Goal: Transaction & Acquisition: Book appointment/travel/reservation

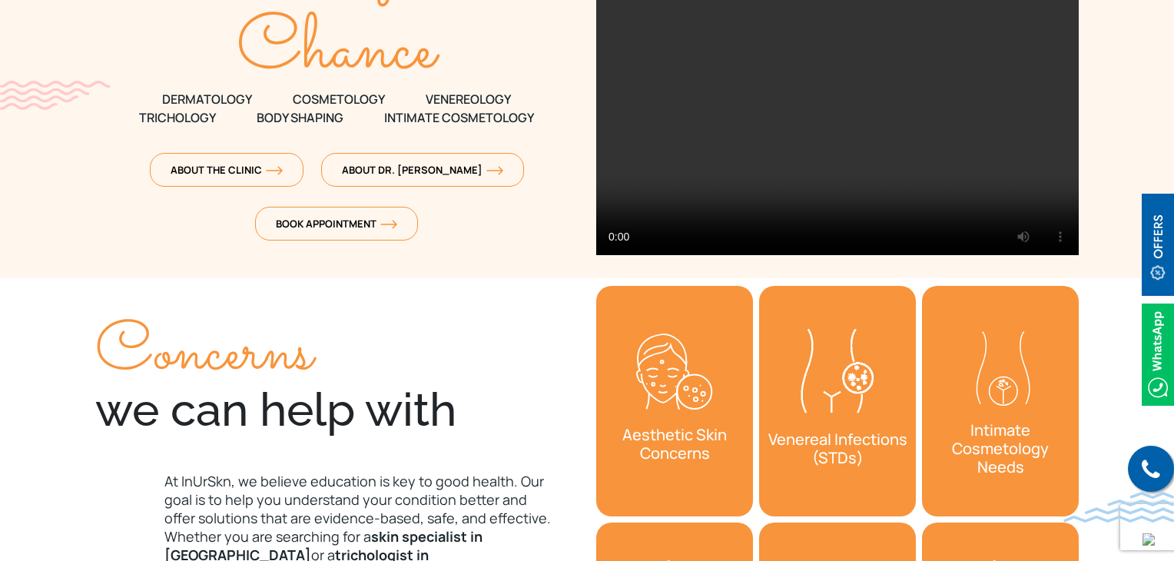
scroll to position [231, 0]
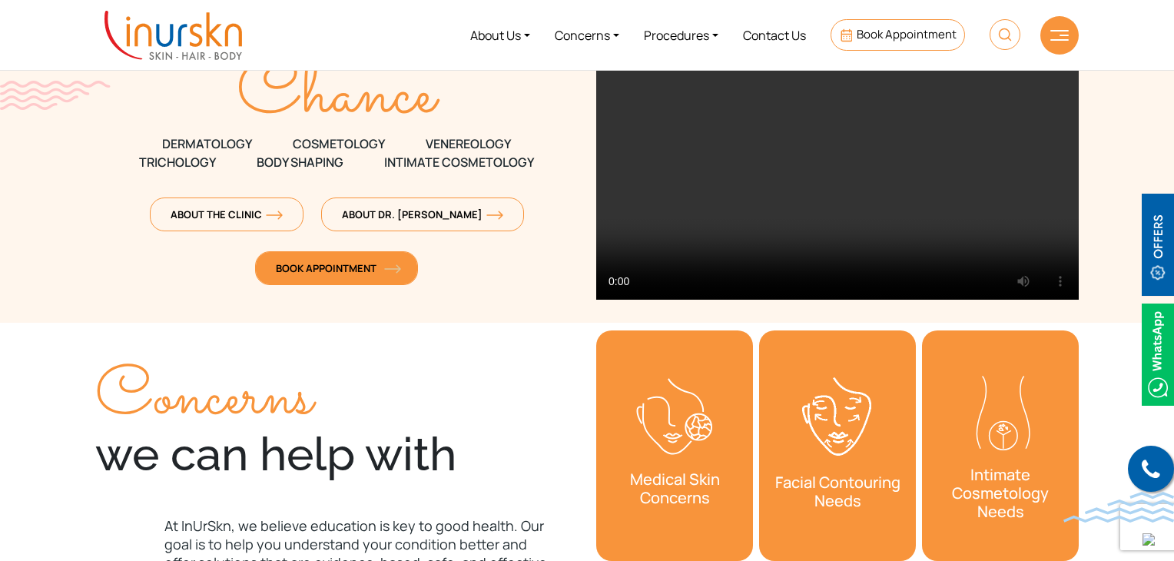
click at [324, 269] on span "Book Appointment" at bounding box center [336, 268] width 121 height 14
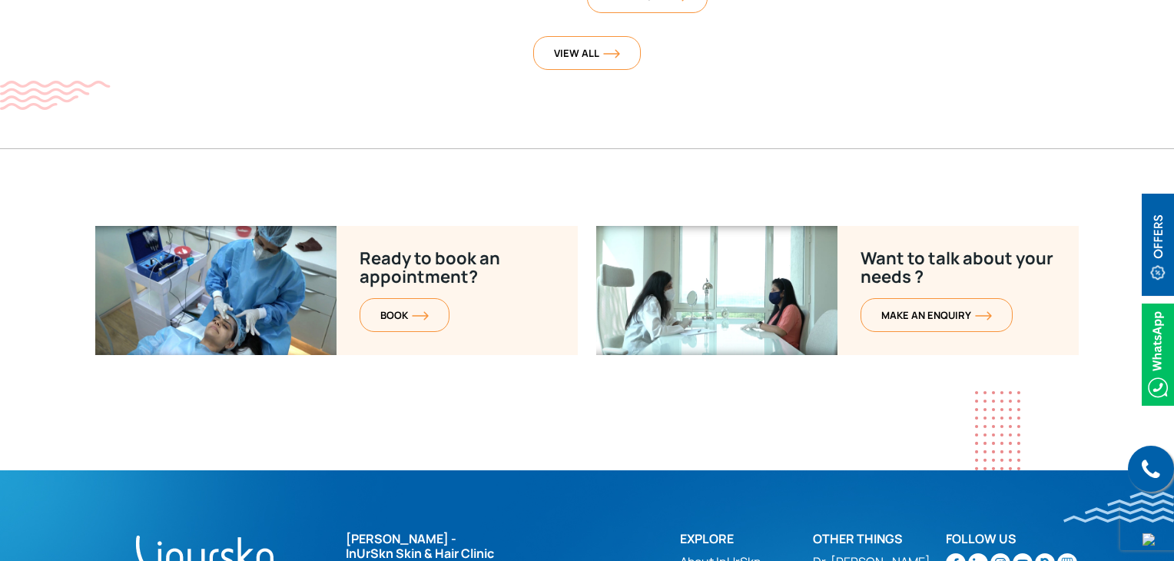
scroll to position [6235, 0]
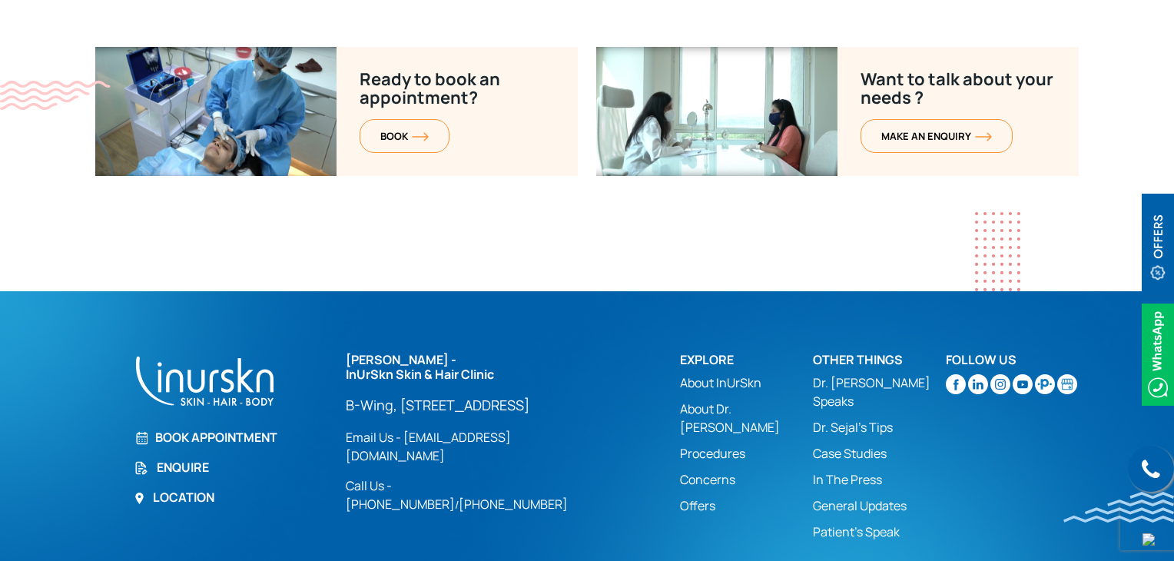
click at [1042, 374] on img at bounding box center [1045, 384] width 20 height 20
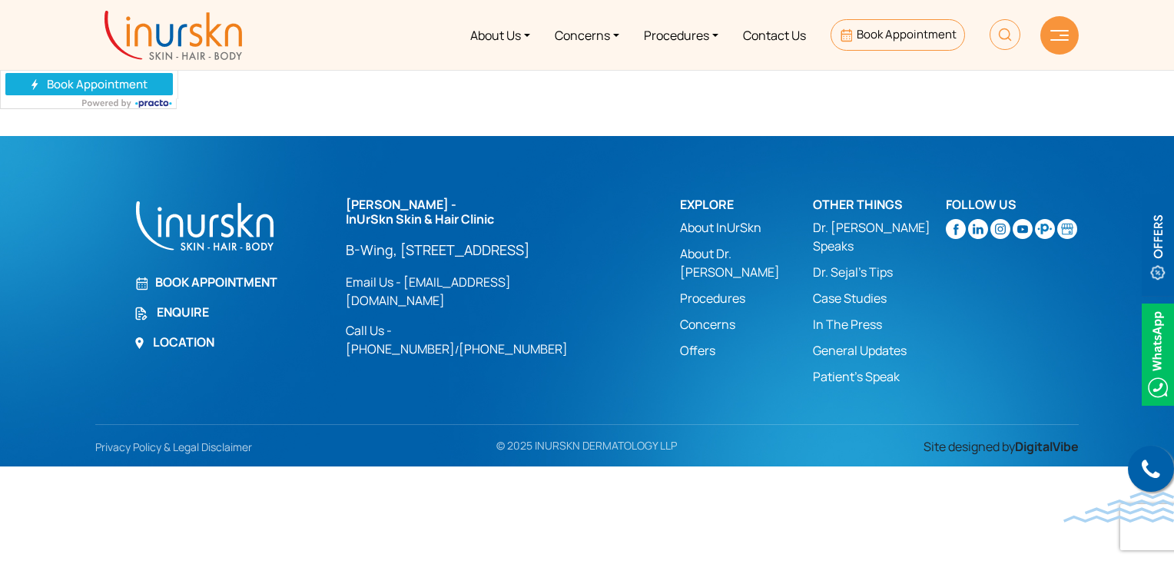
click at [82, 85] on link at bounding box center [89, 83] width 178 height 32
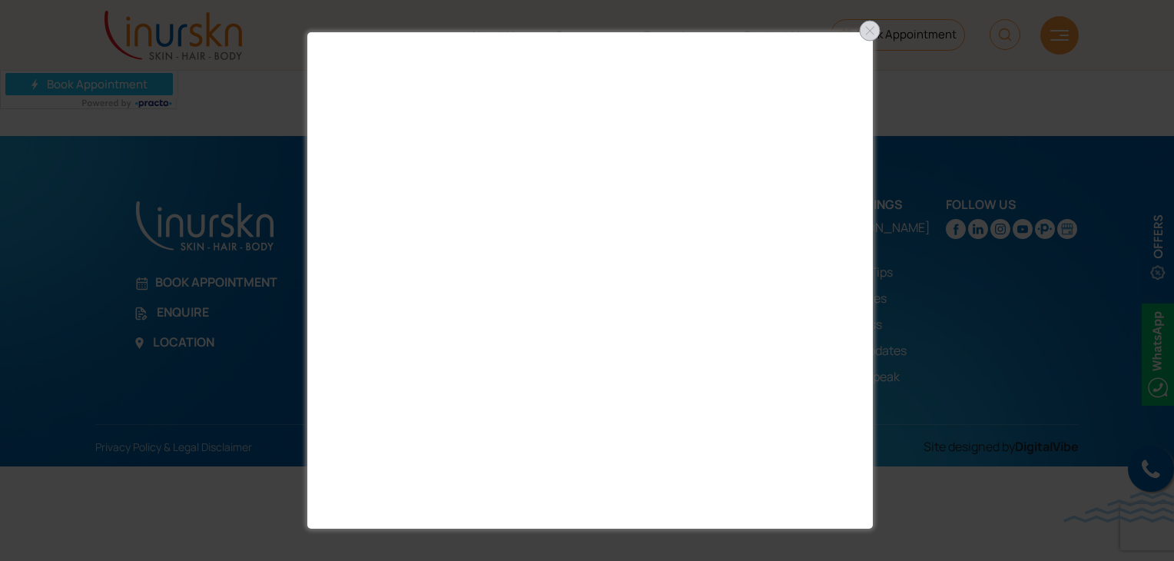
click at [871, 32] on div at bounding box center [870, 30] width 25 height 25
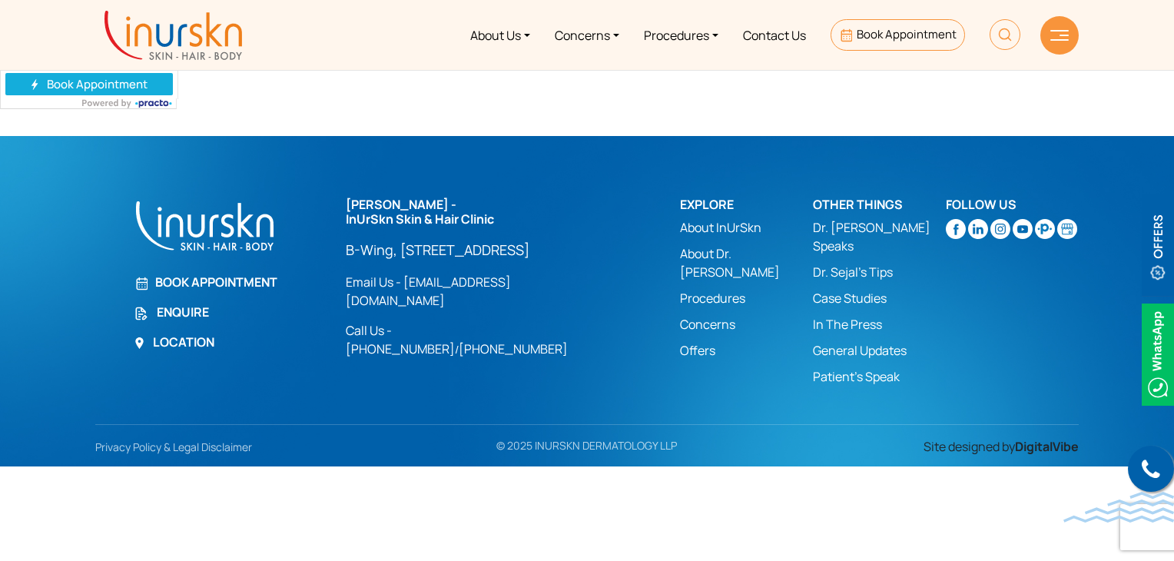
click at [101, 88] on link at bounding box center [89, 83] width 178 height 32
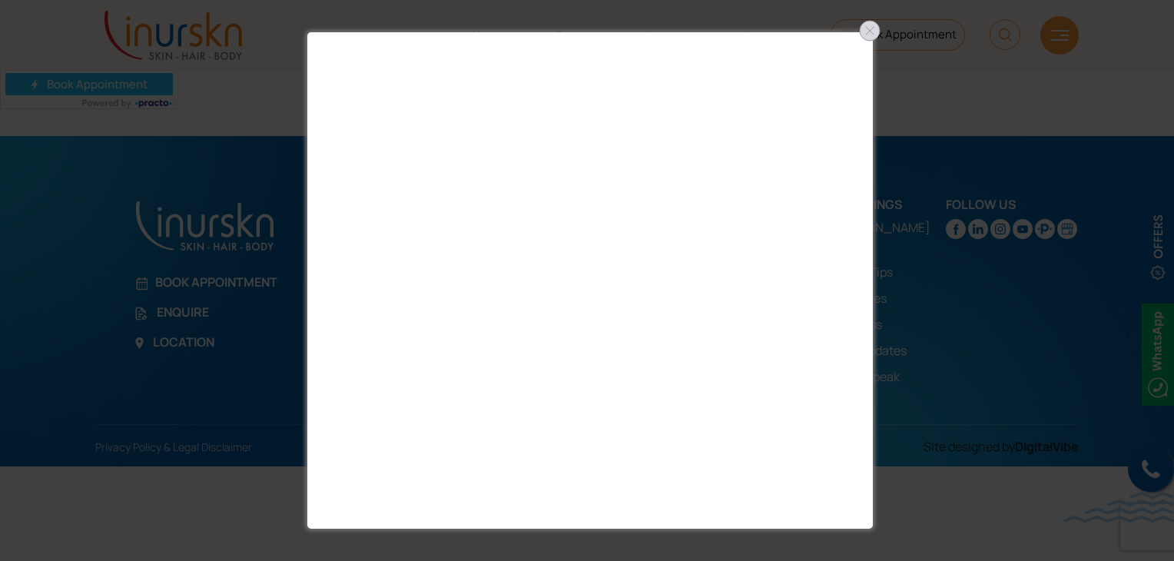
click at [867, 29] on div at bounding box center [870, 30] width 25 height 25
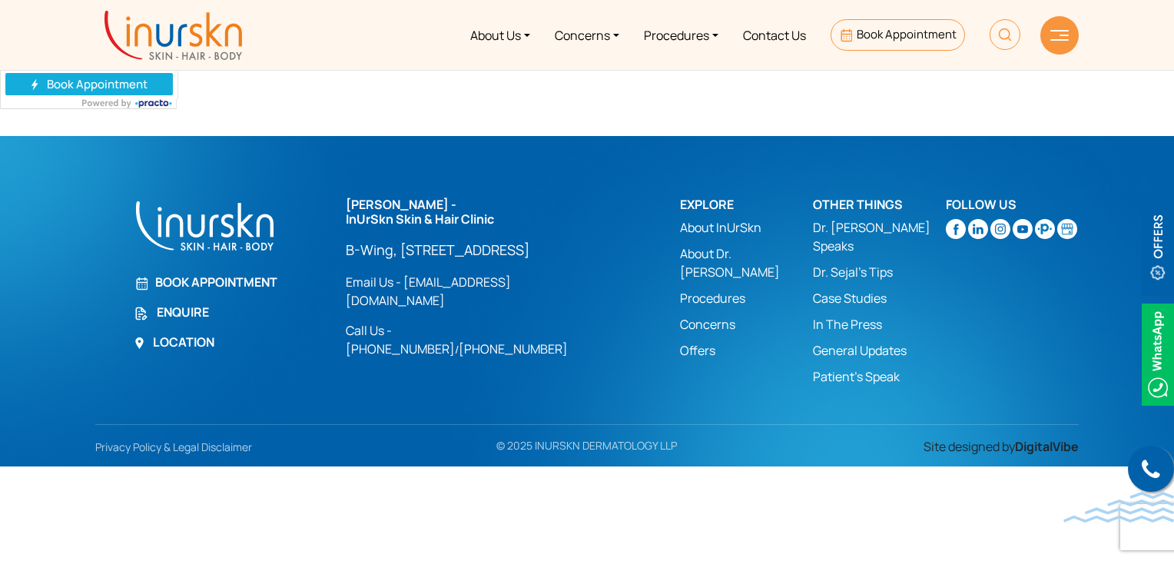
click at [88, 85] on link at bounding box center [89, 83] width 178 height 32
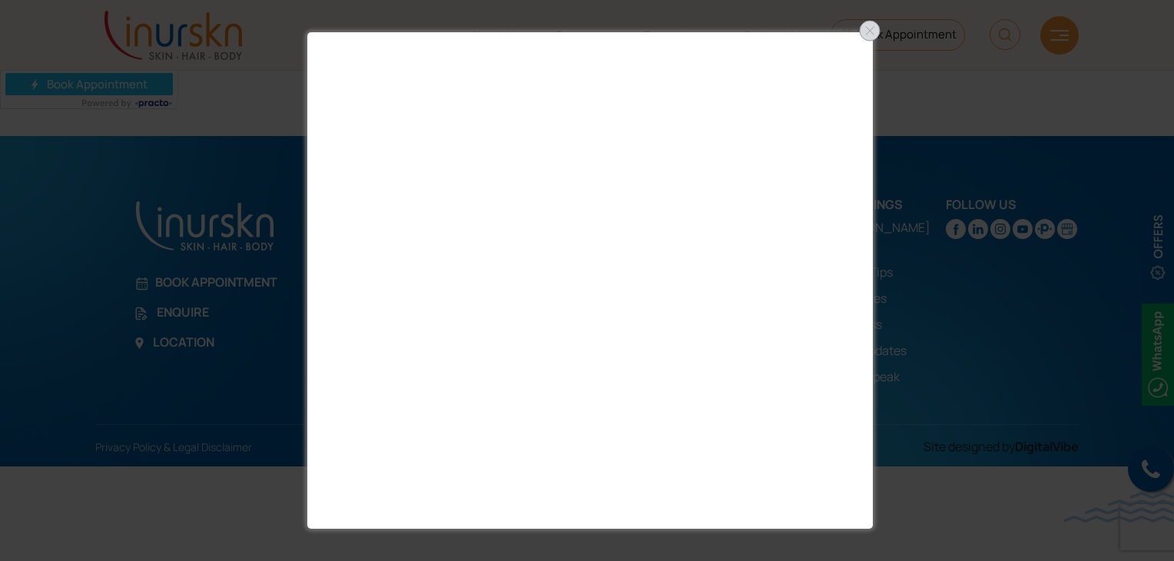
click at [875, 31] on div at bounding box center [870, 30] width 25 height 25
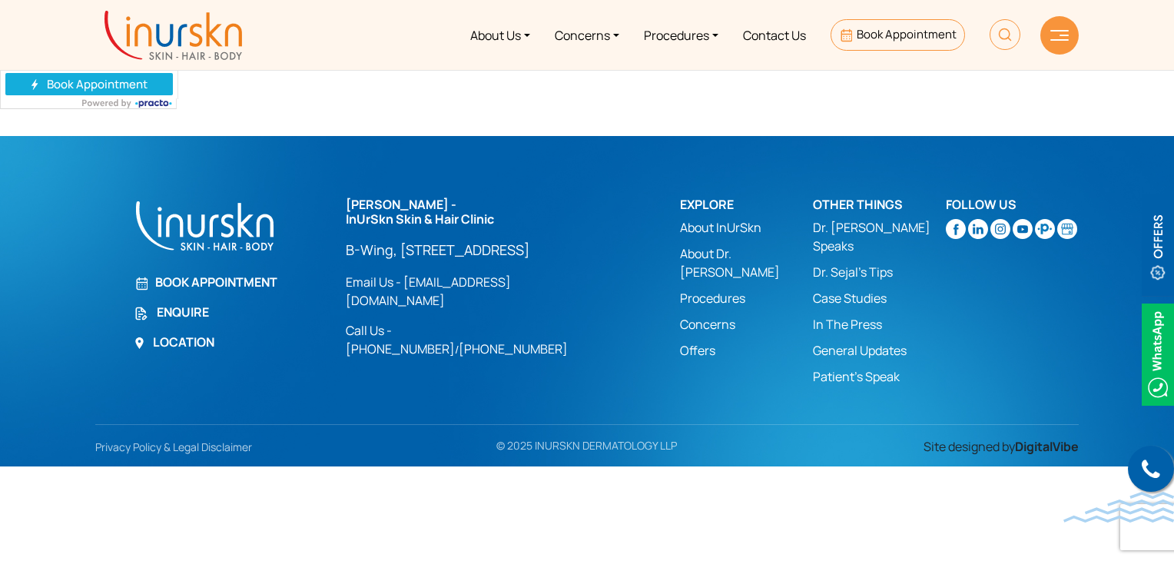
click at [80, 80] on link at bounding box center [89, 83] width 178 height 32
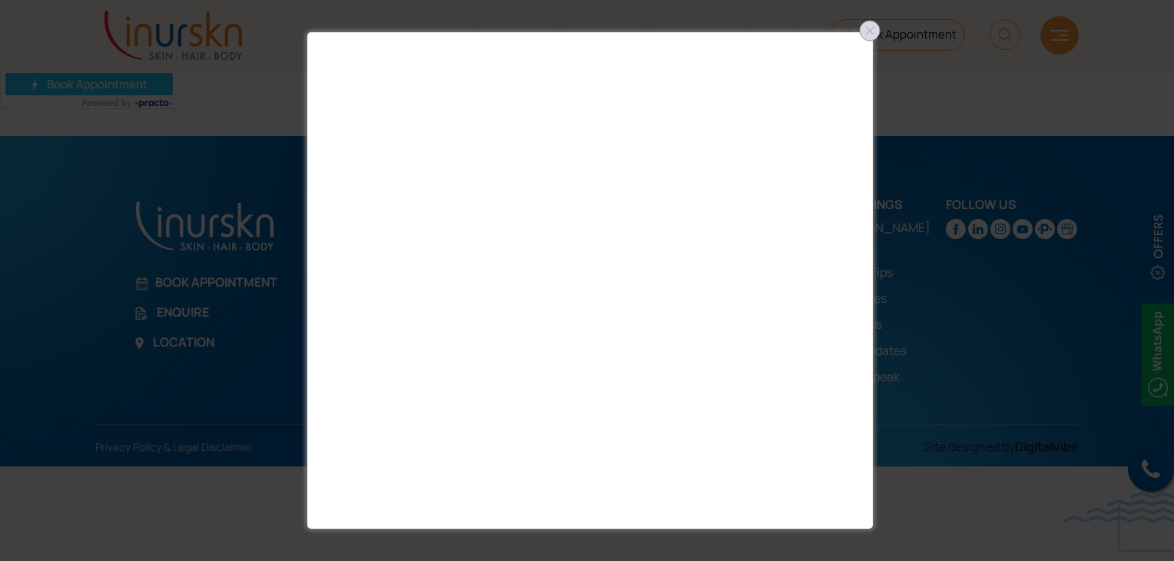
click at [864, 27] on div at bounding box center [870, 30] width 25 height 25
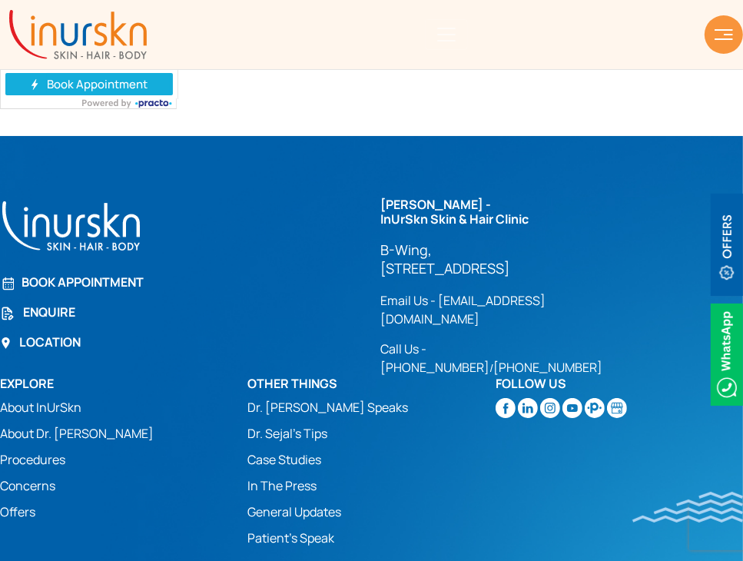
click at [113, 85] on link at bounding box center [89, 83] width 178 height 32
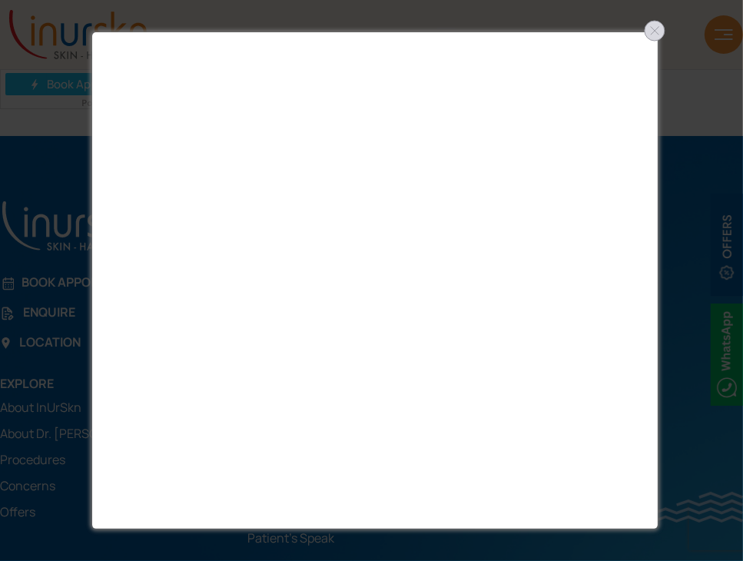
click at [646, 35] on div at bounding box center [654, 30] width 25 height 25
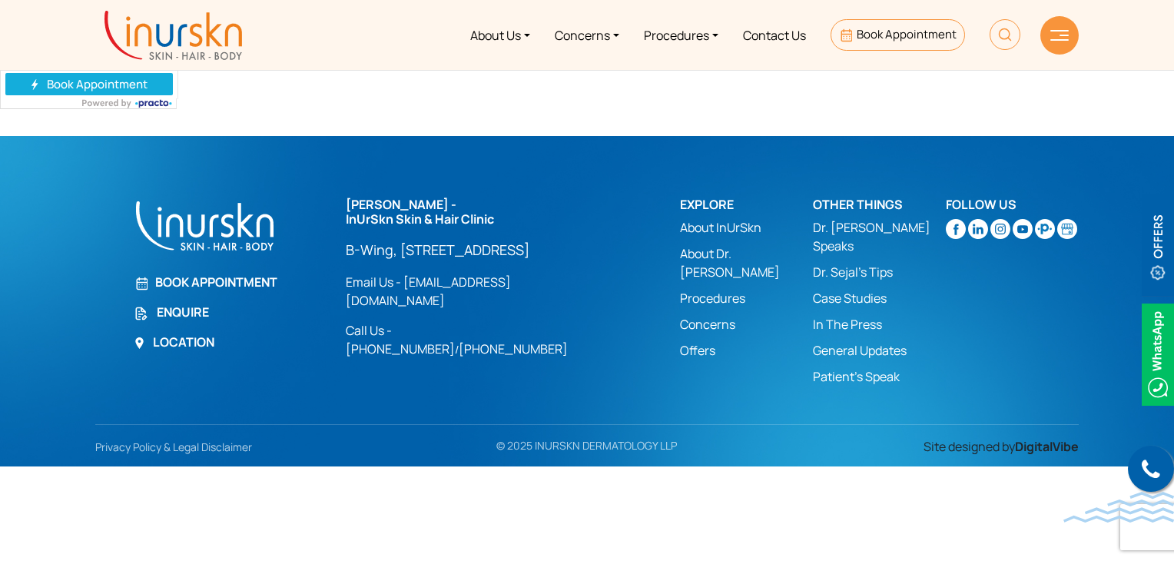
click at [118, 79] on link at bounding box center [89, 83] width 178 height 32
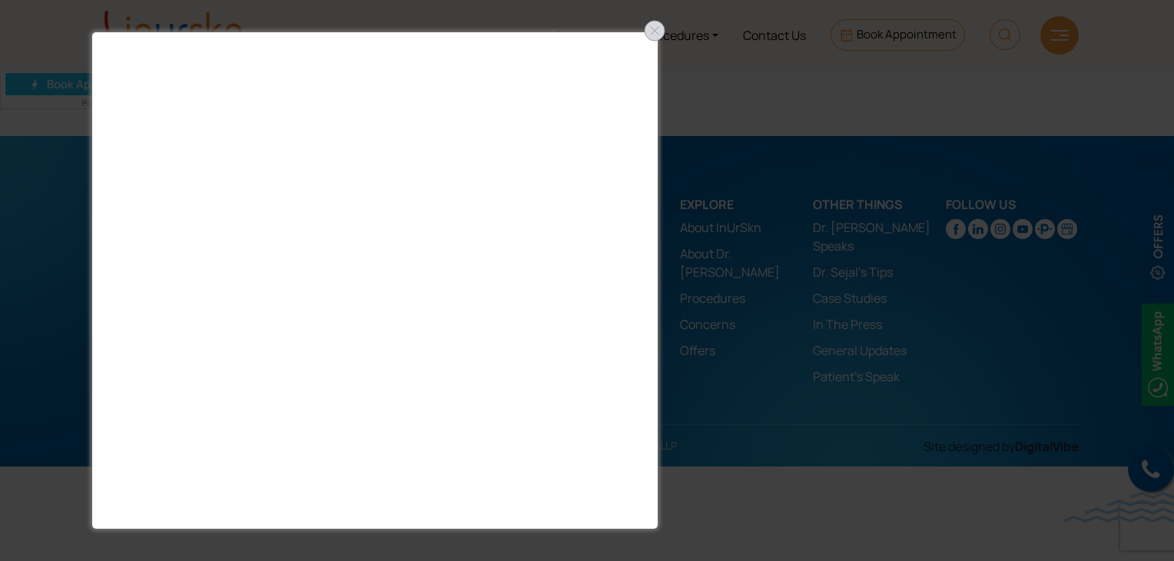
click at [656, 28] on div at bounding box center [654, 30] width 25 height 25
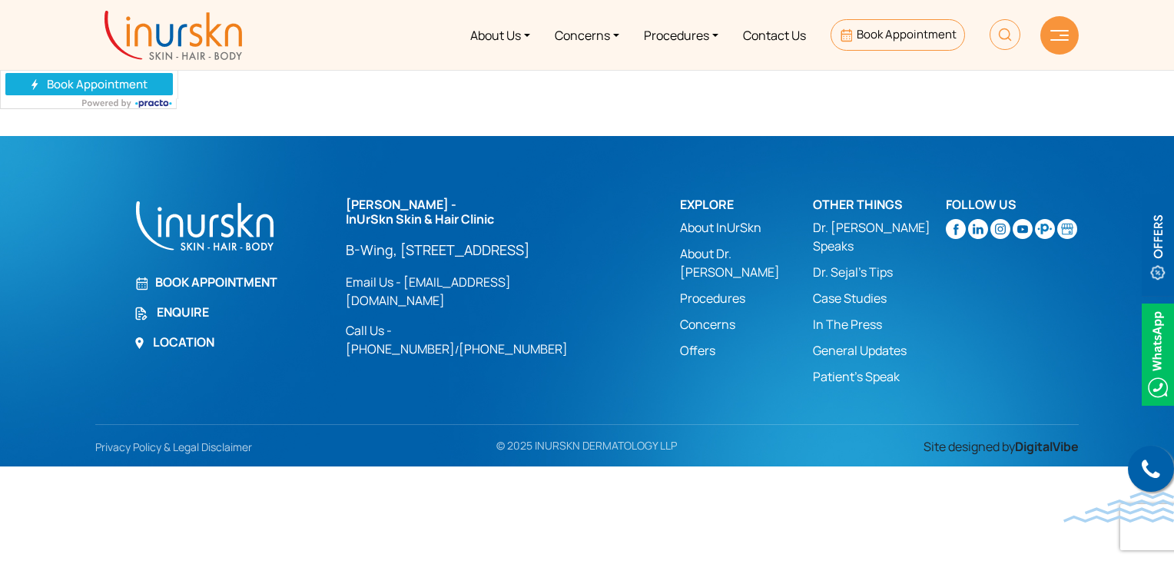
click at [144, 81] on link at bounding box center [89, 83] width 178 height 32
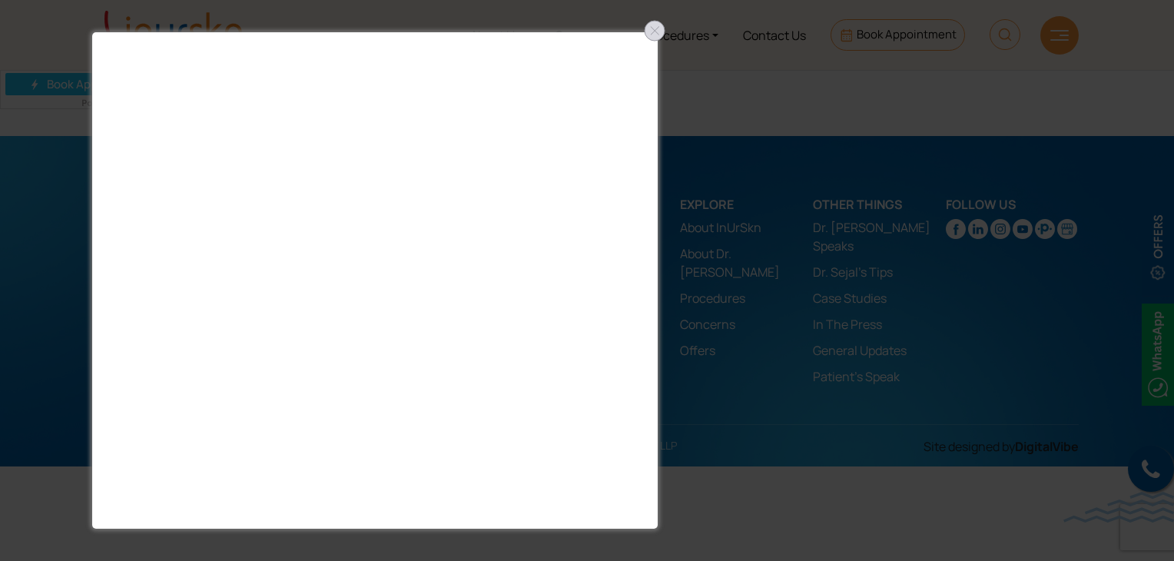
click at [655, 35] on div at bounding box center [654, 30] width 25 height 25
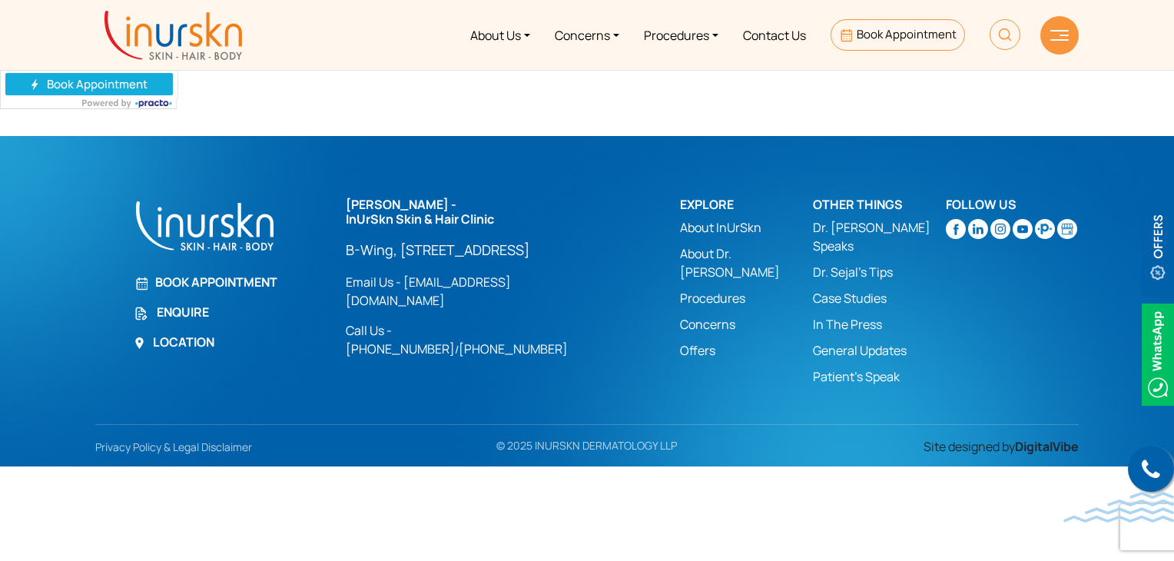
click at [101, 79] on link at bounding box center [89, 83] width 178 height 32
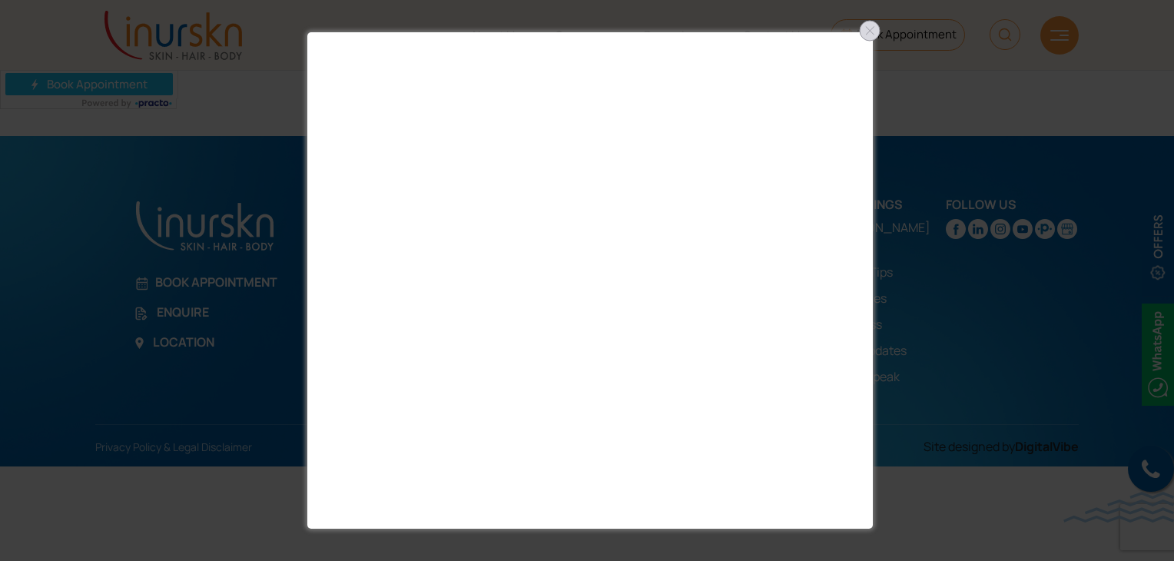
click at [867, 29] on div at bounding box center [870, 30] width 25 height 25
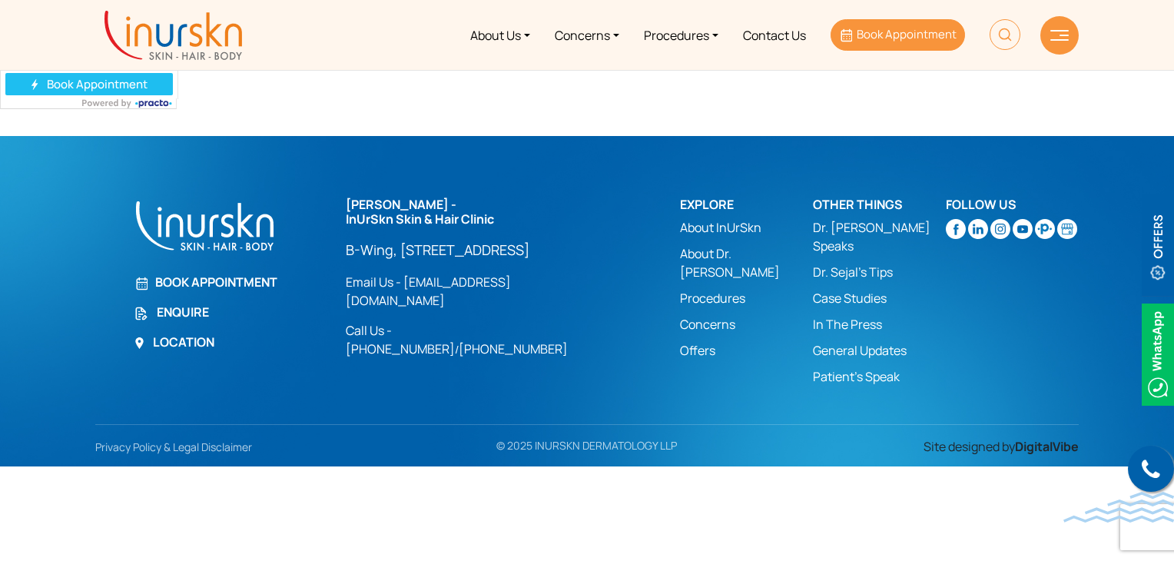
click at [888, 38] on span "Book Appointment" at bounding box center [907, 34] width 100 height 16
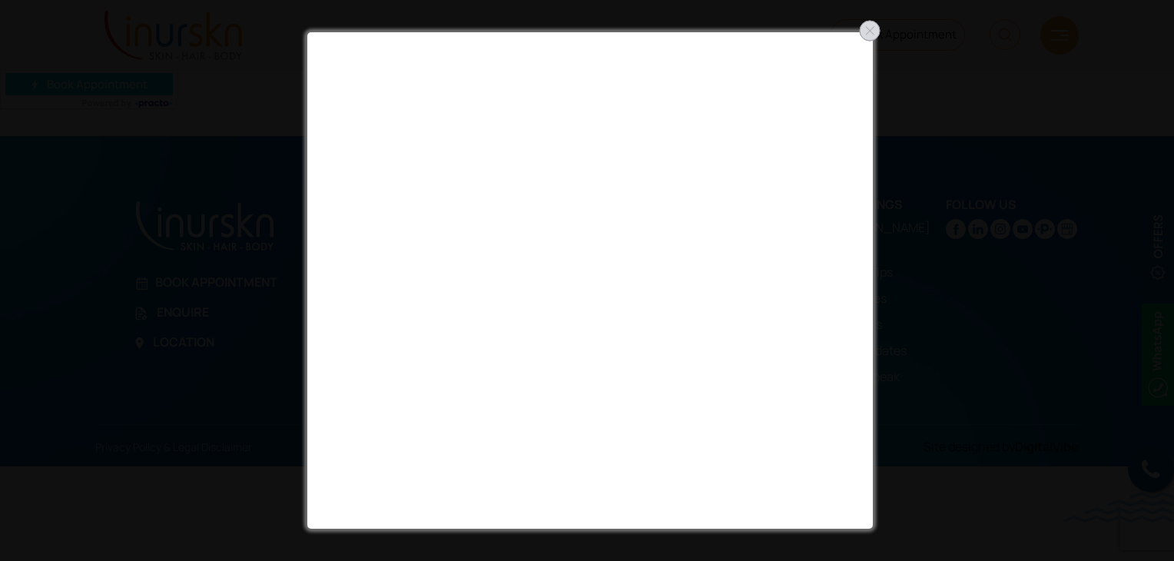
click at [868, 32] on div at bounding box center [870, 30] width 25 height 25
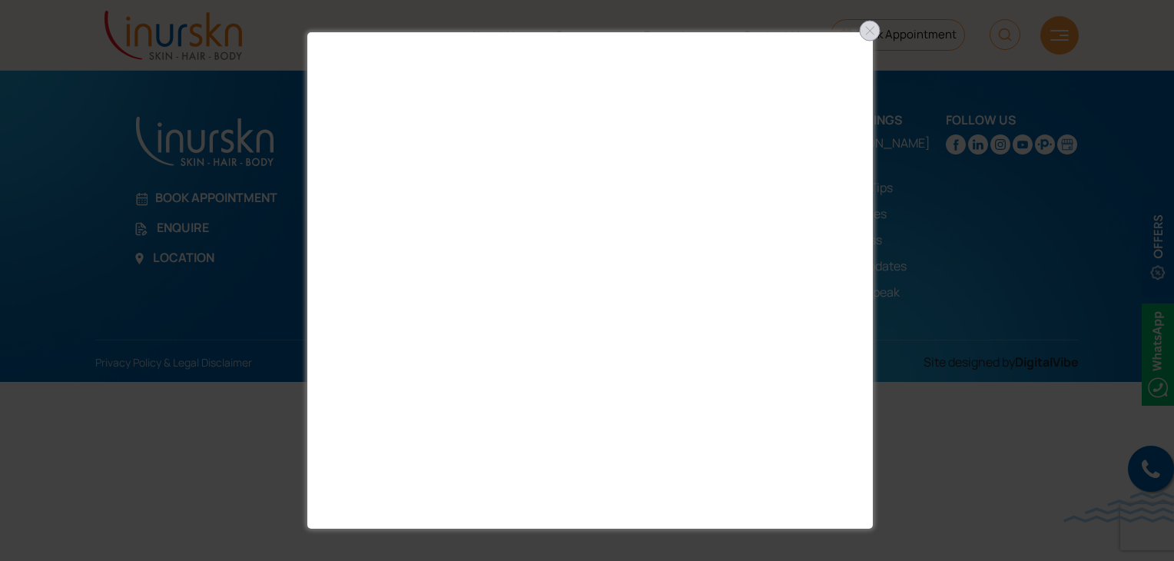
click at [873, 32] on div at bounding box center [870, 30] width 25 height 25
